Goal: Task Accomplishment & Management: Manage account settings

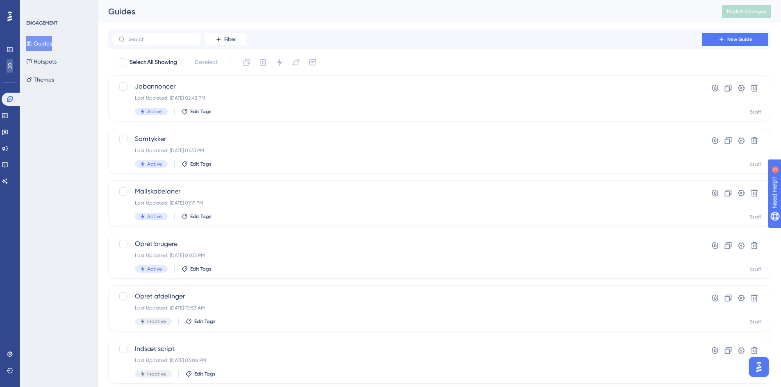
click at [13, 65] on link at bounding box center [10, 65] width 7 height 13
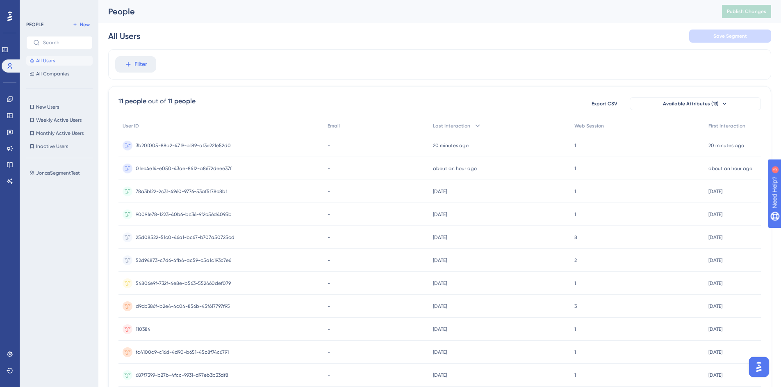
click at [184, 144] on span "3b20f005-88a2-4719-a189-af3e221e52d0" at bounding box center [183, 145] width 95 height 7
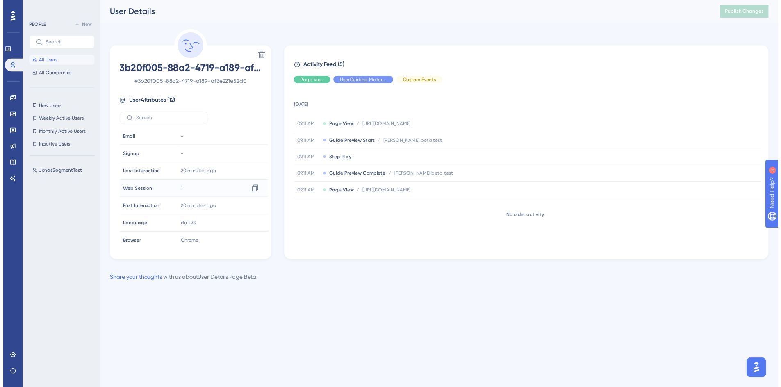
scroll to position [91, 0]
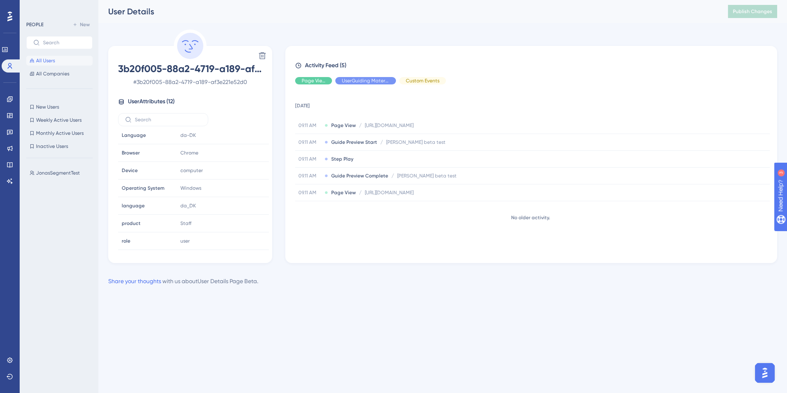
click at [59, 61] on button "All Users" at bounding box center [59, 61] width 66 height 10
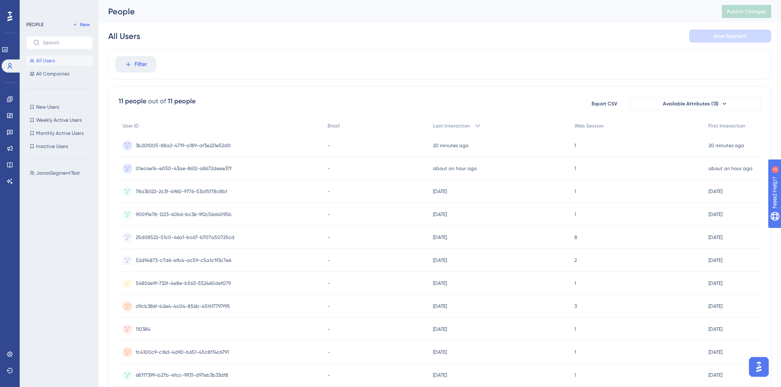
click at [177, 103] on div "11 people" at bounding box center [182, 101] width 28 height 10
click at [179, 83] on div "Filter 11 people out of 11 people Export CSV Available Attributes (13) User ID …" at bounding box center [439, 227] width 663 height 357
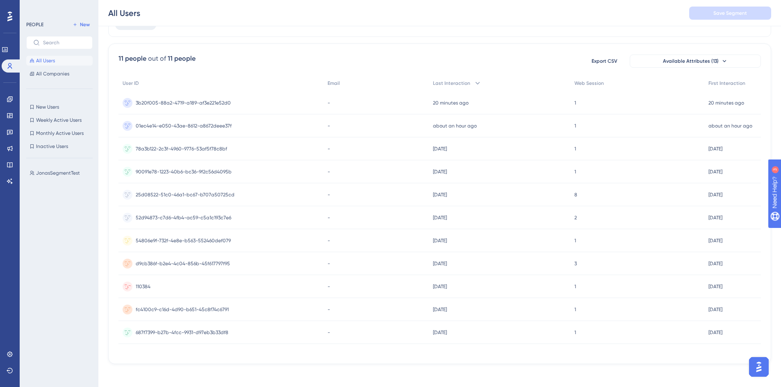
click at [142, 284] on span "110384" at bounding box center [143, 286] width 15 height 7
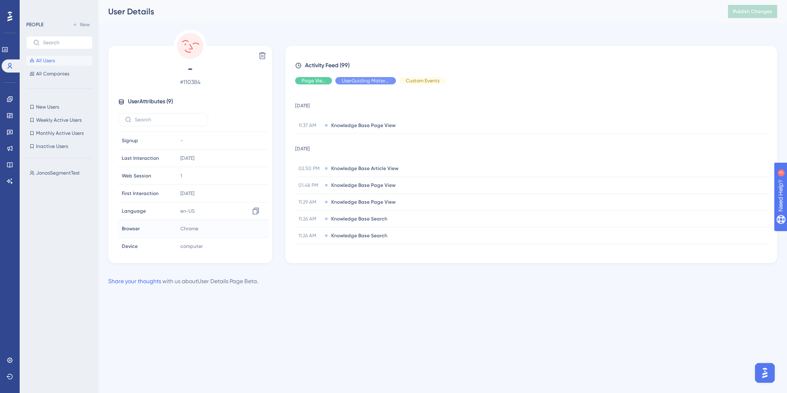
scroll to position [38, 0]
drag, startPoint x: 177, startPoint y: 110, endPoint x: 181, endPoint y: 109, distance: 4.7
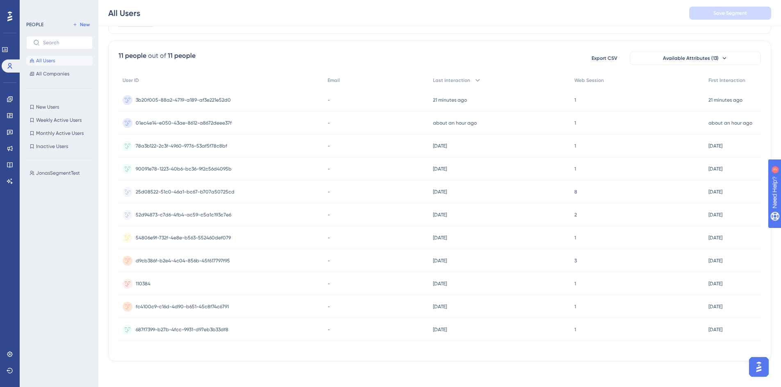
scroll to position [49, 0]
click at [166, 307] on span "fc4100c9-c16d-4d90-b651-45c8f74c6791" at bounding box center [182, 306] width 93 height 7
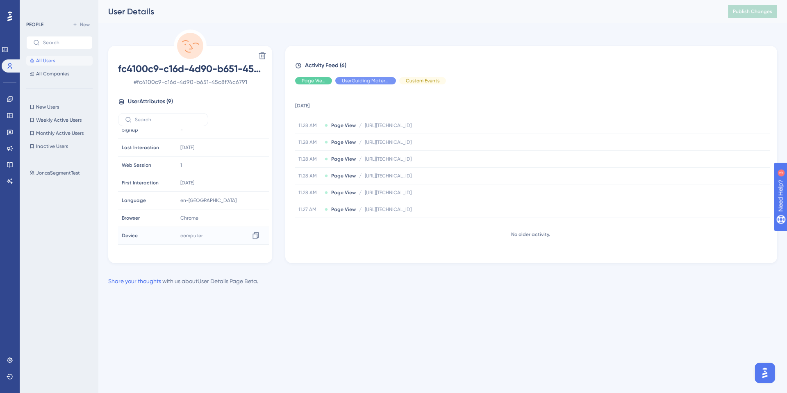
scroll to position [38, 0]
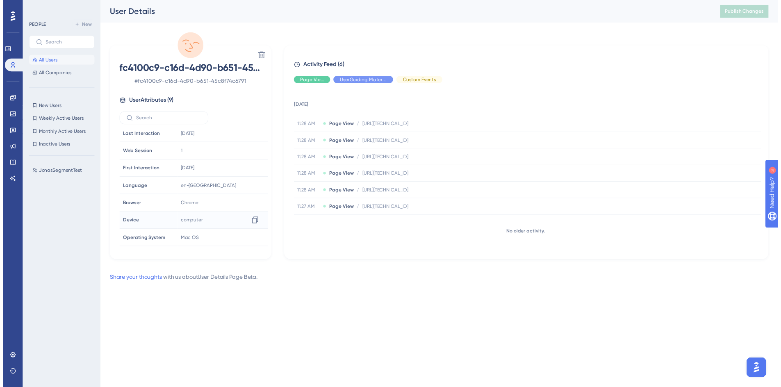
scroll to position [46, 0]
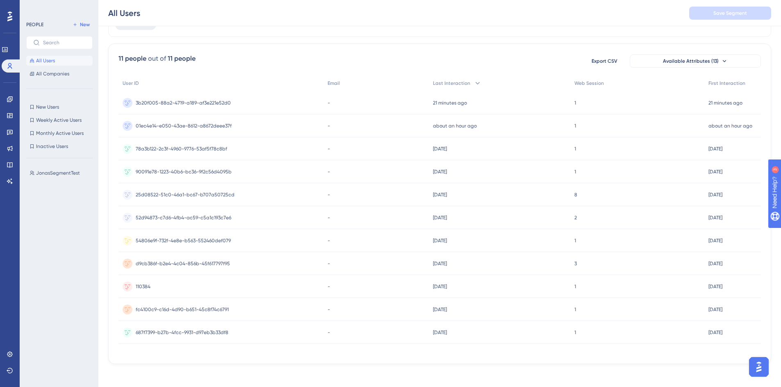
drag, startPoint x: 183, startPoint y: 246, endPoint x: 189, endPoint y: 260, distance: 15.6
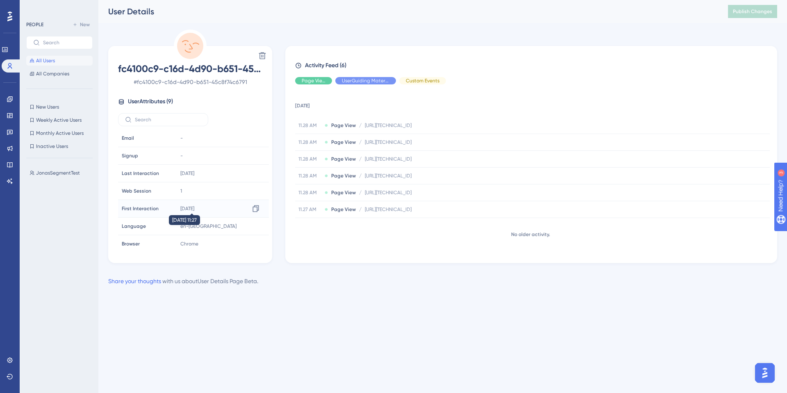
drag, startPoint x: 196, startPoint y: 208, endPoint x: 199, endPoint y: 202, distance: 6.3
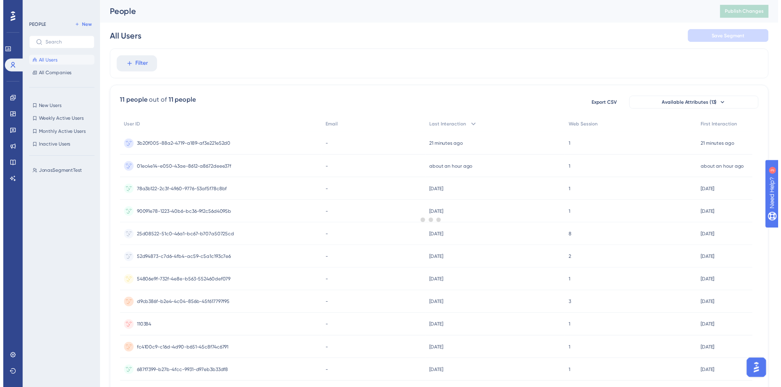
scroll to position [46, 0]
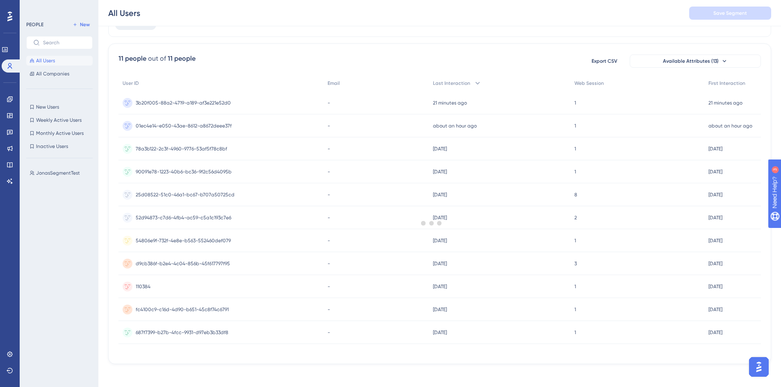
click at [177, 196] on div at bounding box center [431, 223] width 699 height 328
click at [176, 194] on span "25d08522-51c0-46a1-bc67-b707a50725cd" at bounding box center [185, 194] width 99 height 7
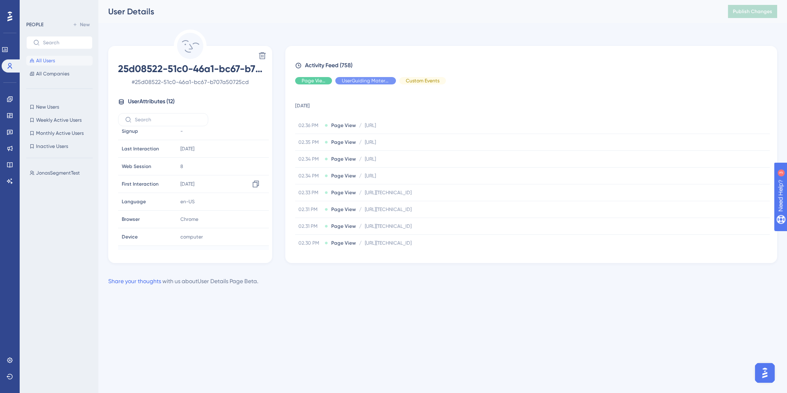
scroll to position [17, 0]
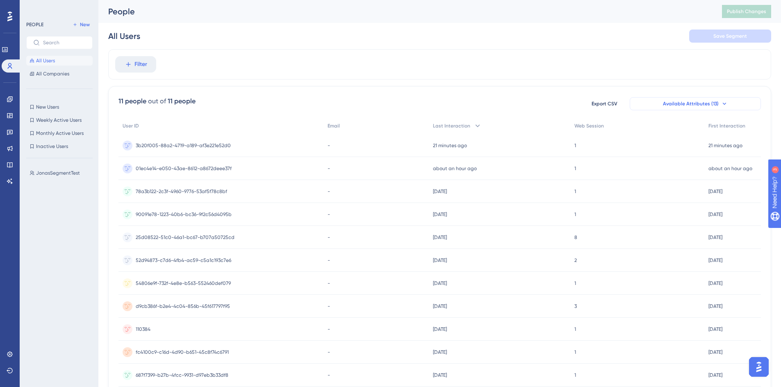
click at [673, 101] on span "Available Attributes (13)" at bounding box center [691, 103] width 56 height 7
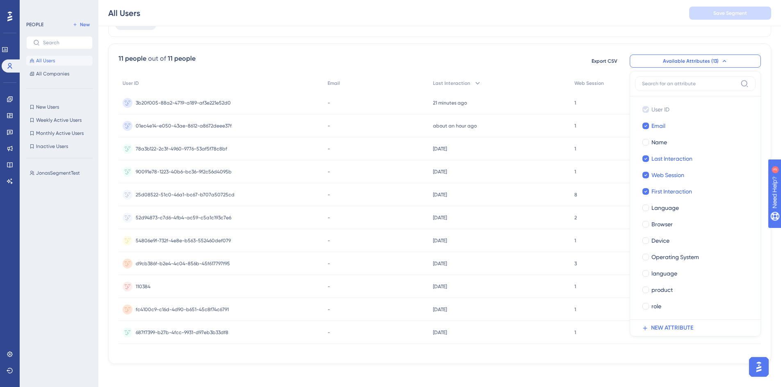
click at [435, 19] on div "All Users Save Segment" at bounding box center [439, 13] width 682 height 26
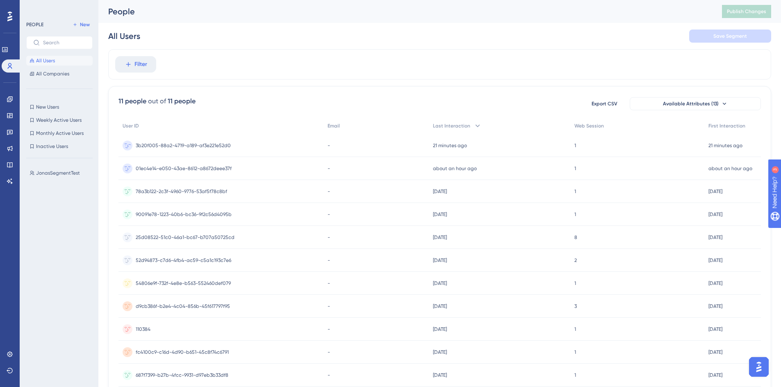
click at [159, 147] on span "3b20f005-88a2-4719-a189-af3e221e52d0" at bounding box center [183, 145] width 95 height 7
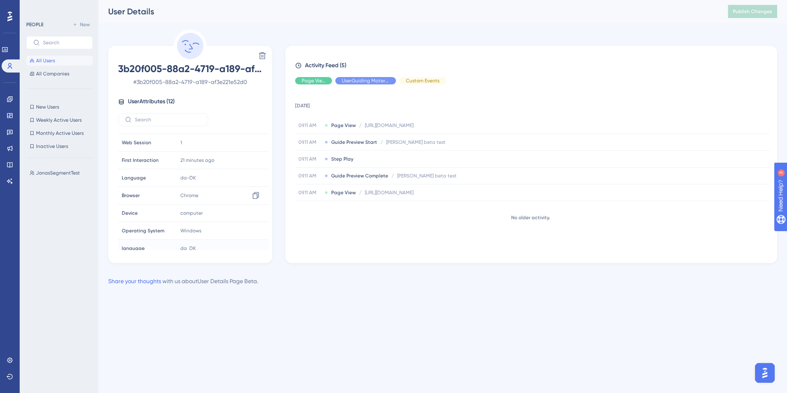
scroll to position [91, 0]
click at [48, 59] on span "All Users" at bounding box center [45, 60] width 19 height 7
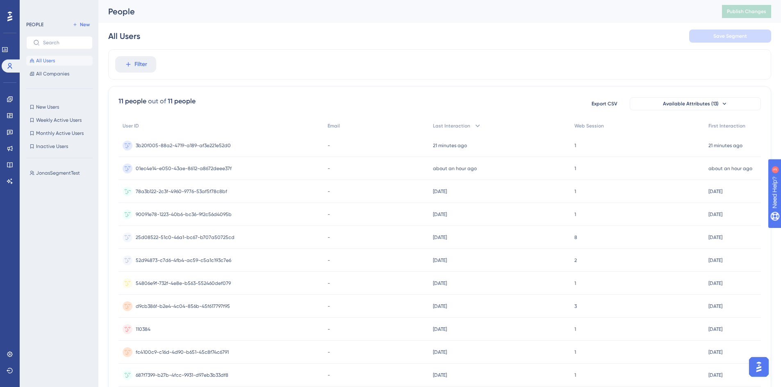
click at [171, 185] on div "78a3b122-2c3f-4960-9776-53af5f78c8bf 78a3b122-2c3f-4960-9776-53af5f78c8bf" at bounding box center [181, 191] width 91 height 23
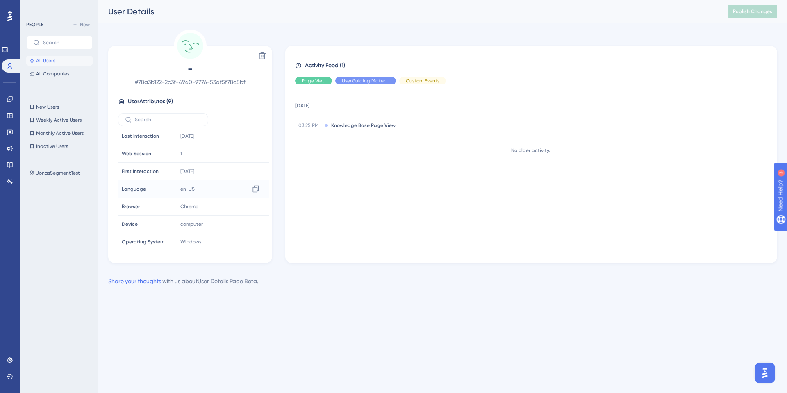
scroll to position [38, 0]
drag, startPoint x: 123, startPoint y: 80, endPoint x: 130, endPoint y: 79, distance: 7.0
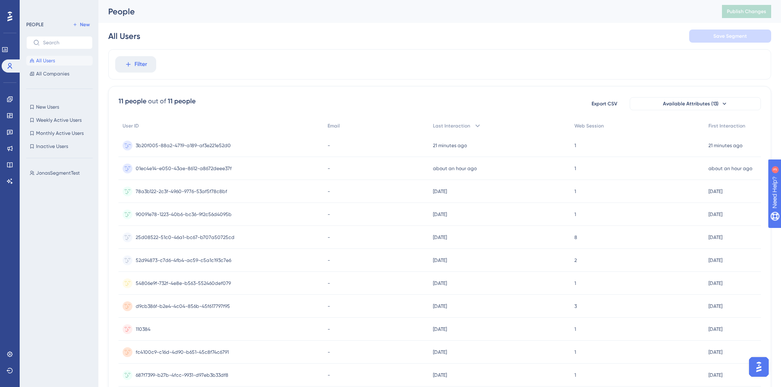
click at [165, 142] on span "3b20f005-88a2-4719-a189-af3e221e52d0" at bounding box center [183, 145] width 95 height 7
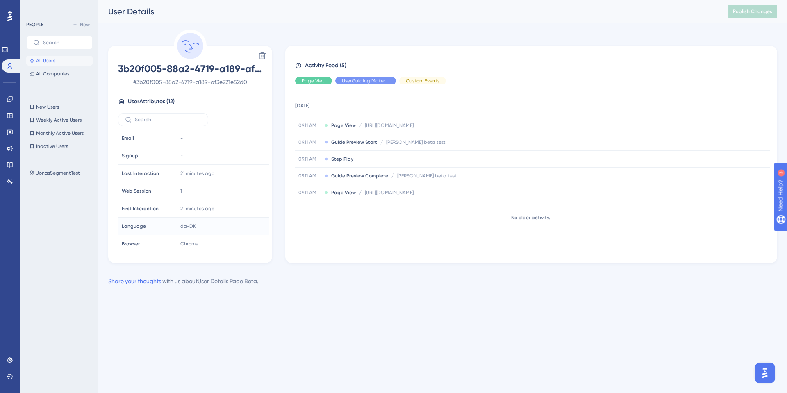
click at [162, 229] on div "Language Language" at bounding box center [146, 226] width 56 height 16
click at [129, 227] on span "Language" at bounding box center [134, 226] width 24 height 7
click at [160, 227] on div "Language Language" at bounding box center [146, 226] width 56 height 16
click at [183, 226] on span "da-DK" at bounding box center [188, 226] width 16 height 7
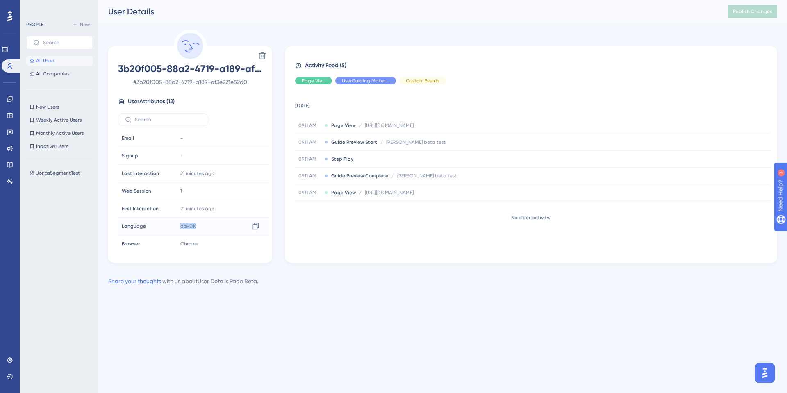
click at [183, 226] on span "da-DK" at bounding box center [188, 226] width 16 height 7
click at [249, 226] on div at bounding box center [255, 226] width 13 height 13
click at [66, 55] on div "PEOPLE New All Users All Companies" at bounding box center [59, 49] width 66 height 59
click at [61, 58] on button "All Users" at bounding box center [59, 61] width 66 height 10
